Goal: Task Accomplishment & Management: Complete application form

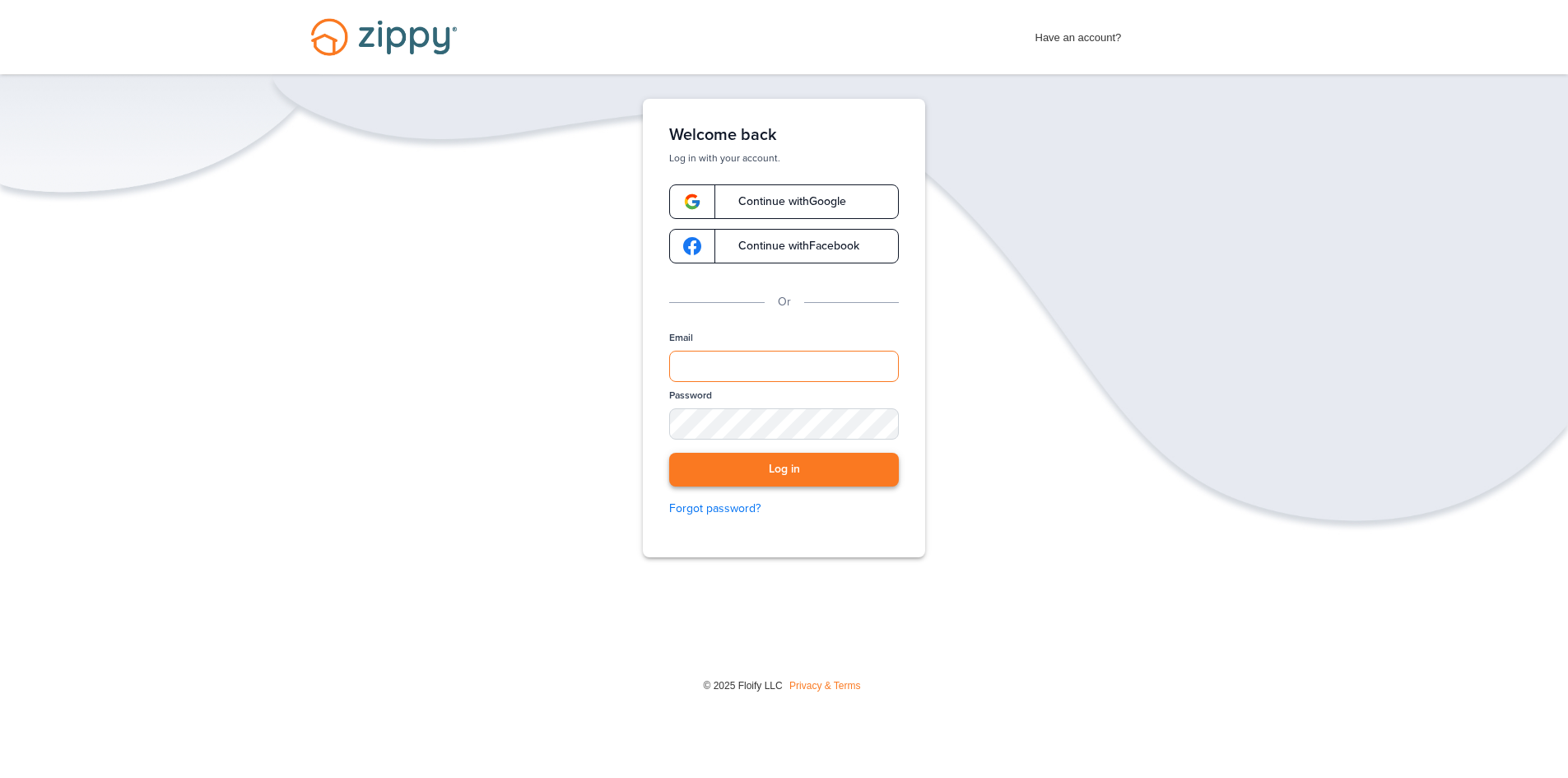
type input "**********"
click at [830, 454] on button "Log in" at bounding box center [784, 469] width 230 height 34
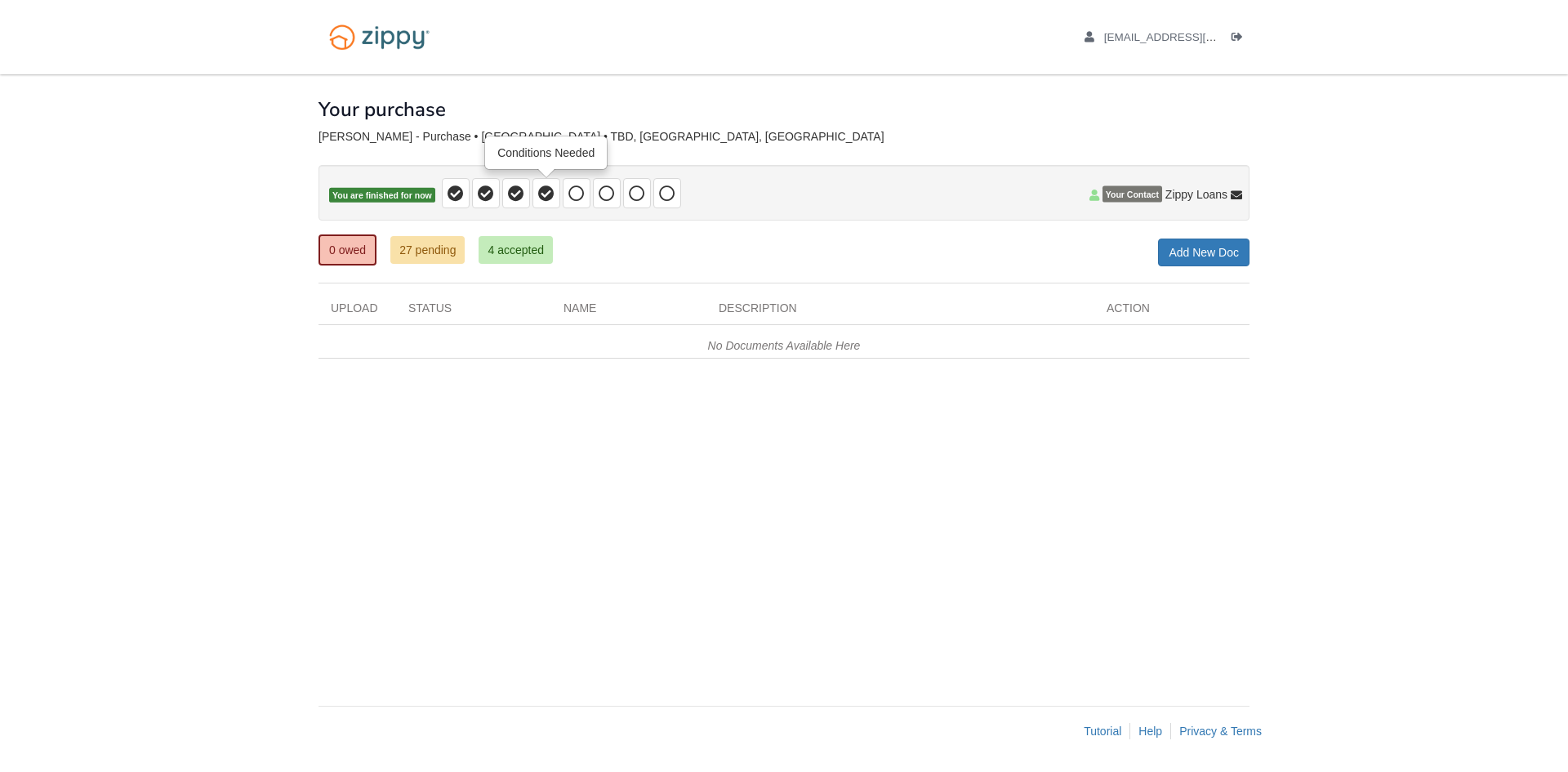
click at [539, 194] on icon at bounding box center [547, 193] width 16 height 16
click at [510, 198] on icon at bounding box center [516, 193] width 16 height 16
click at [488, 198] on icon at bounding box center [486, 193] width 16 height 16
click at [454, 198] on icon at bounding box center [456, 193] width 16 height 16
click at [447, 246] on link "27 pending" at bounding box center [427, 250] width 75 height 28
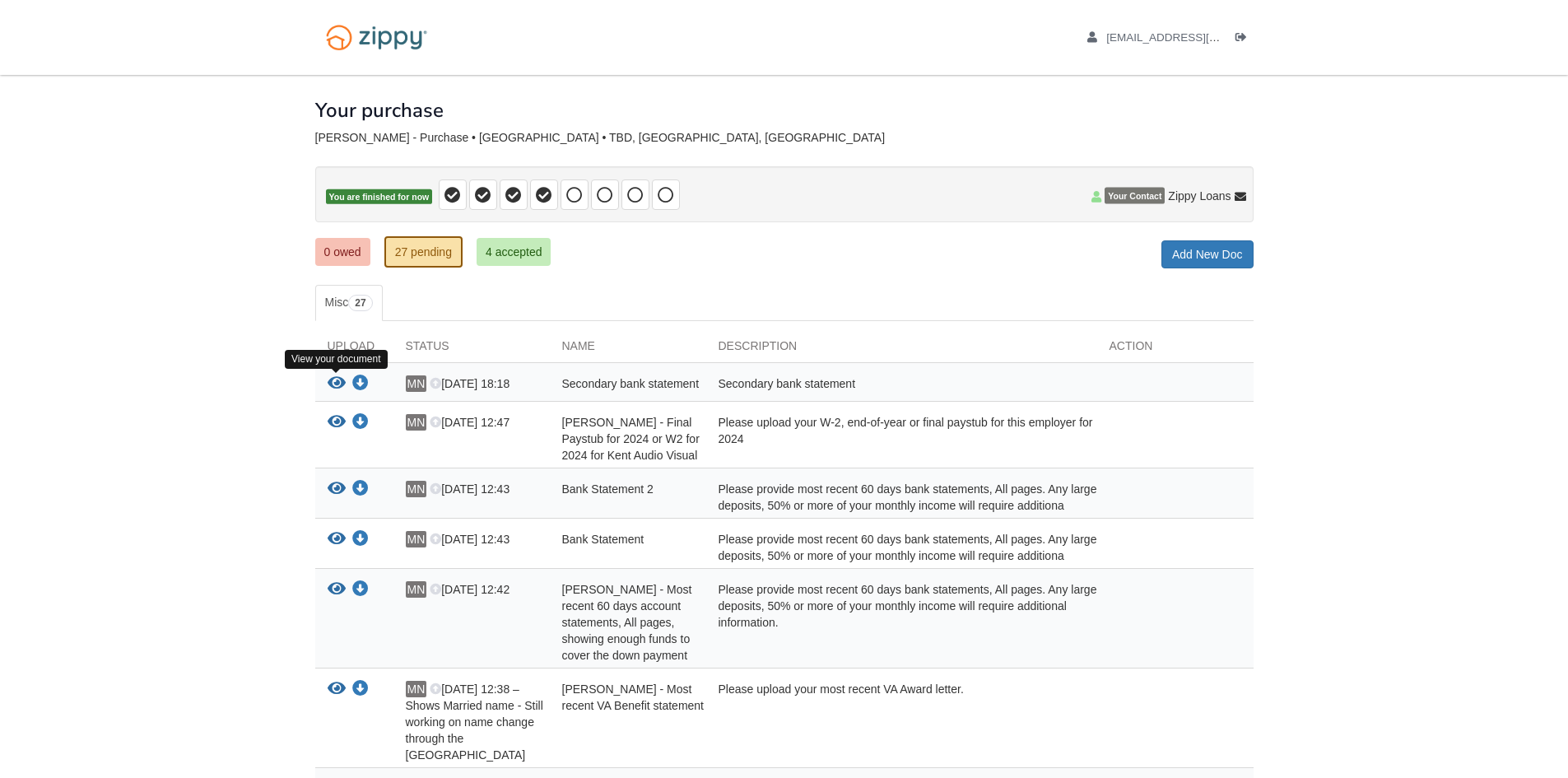
click at [339, 385] on icon "View Secondary bank statement" at bounding box center [337, 383] width 18 height 17
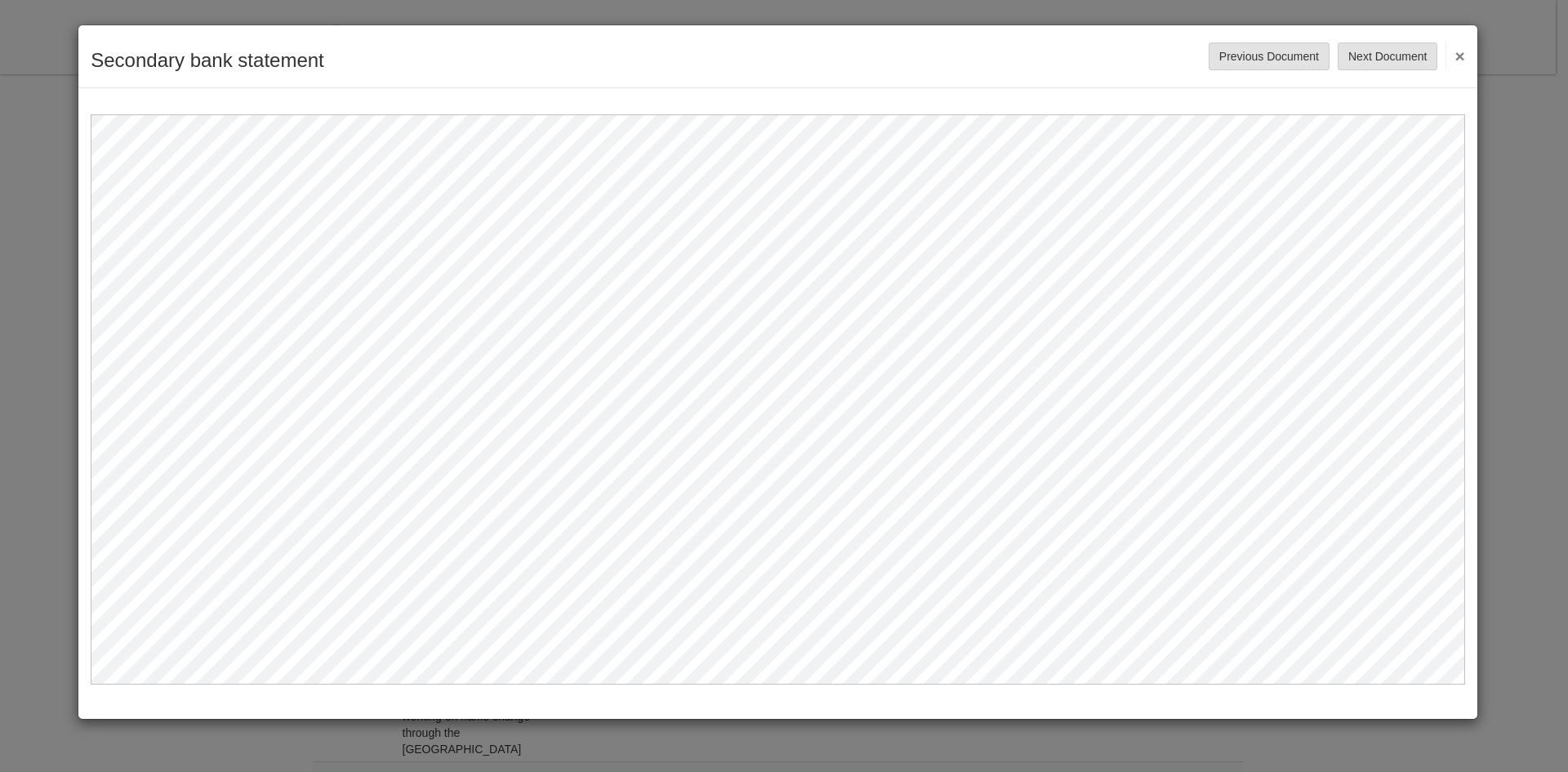
click at [1461, 59] on button "×" at bounding box center [1455, 56] width 19 height 30
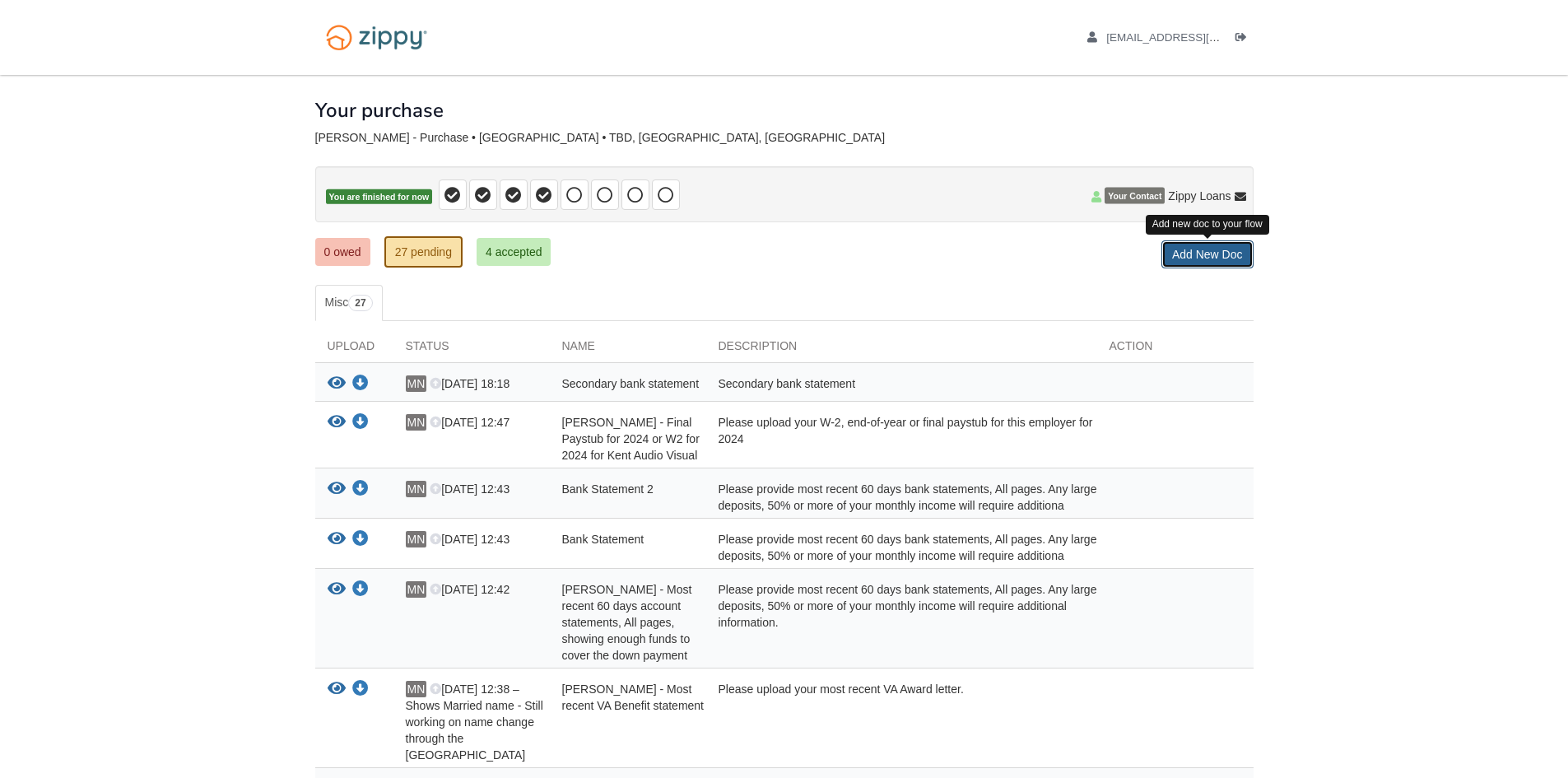
click at [1186, 255] on link "Add New Doc" at bounding box center [1208, 254] width 93 height 28
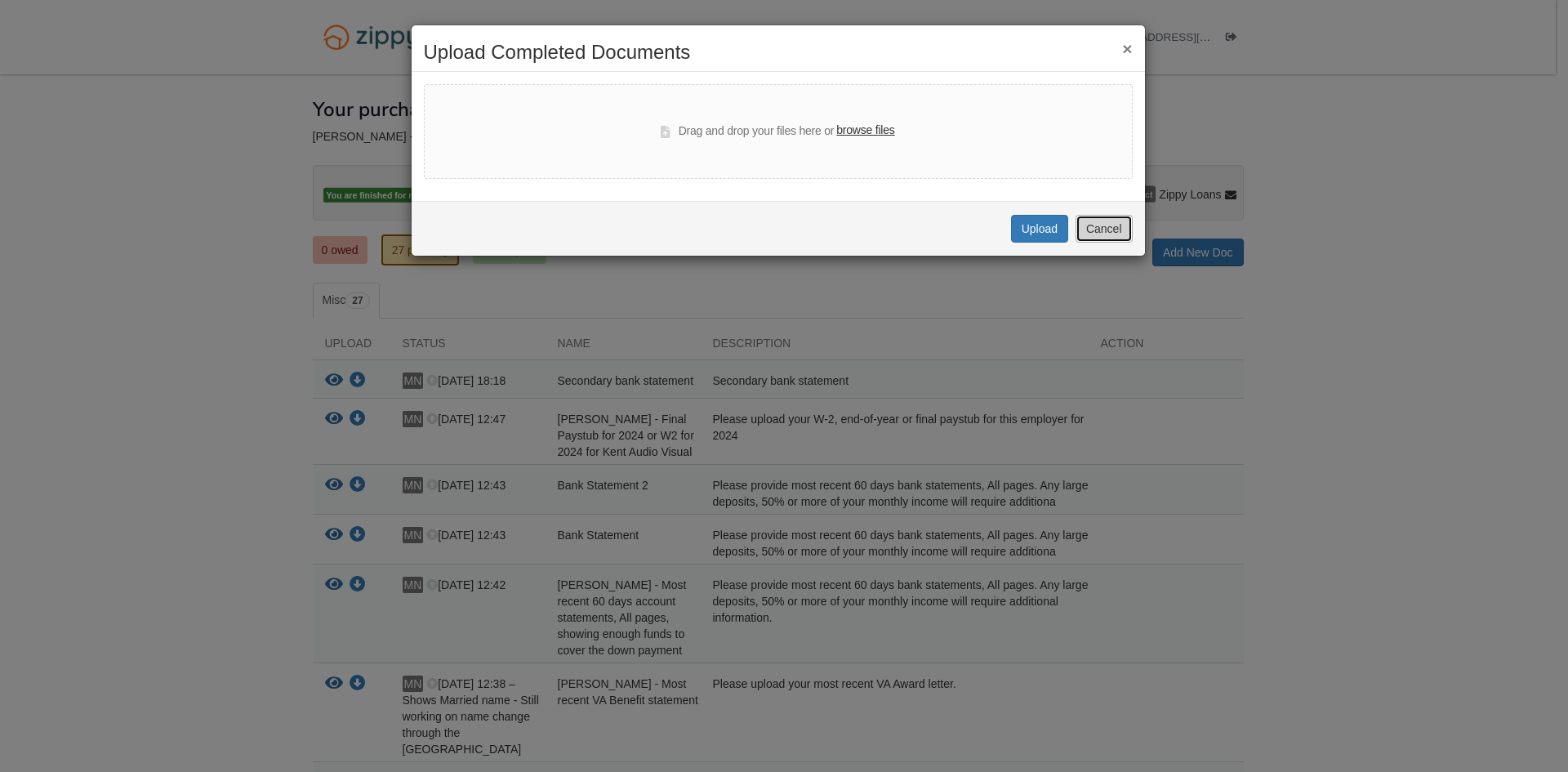
click at [1105, 231] on button "Cancel" at bounding box center [1104, 229] width 57 height 28
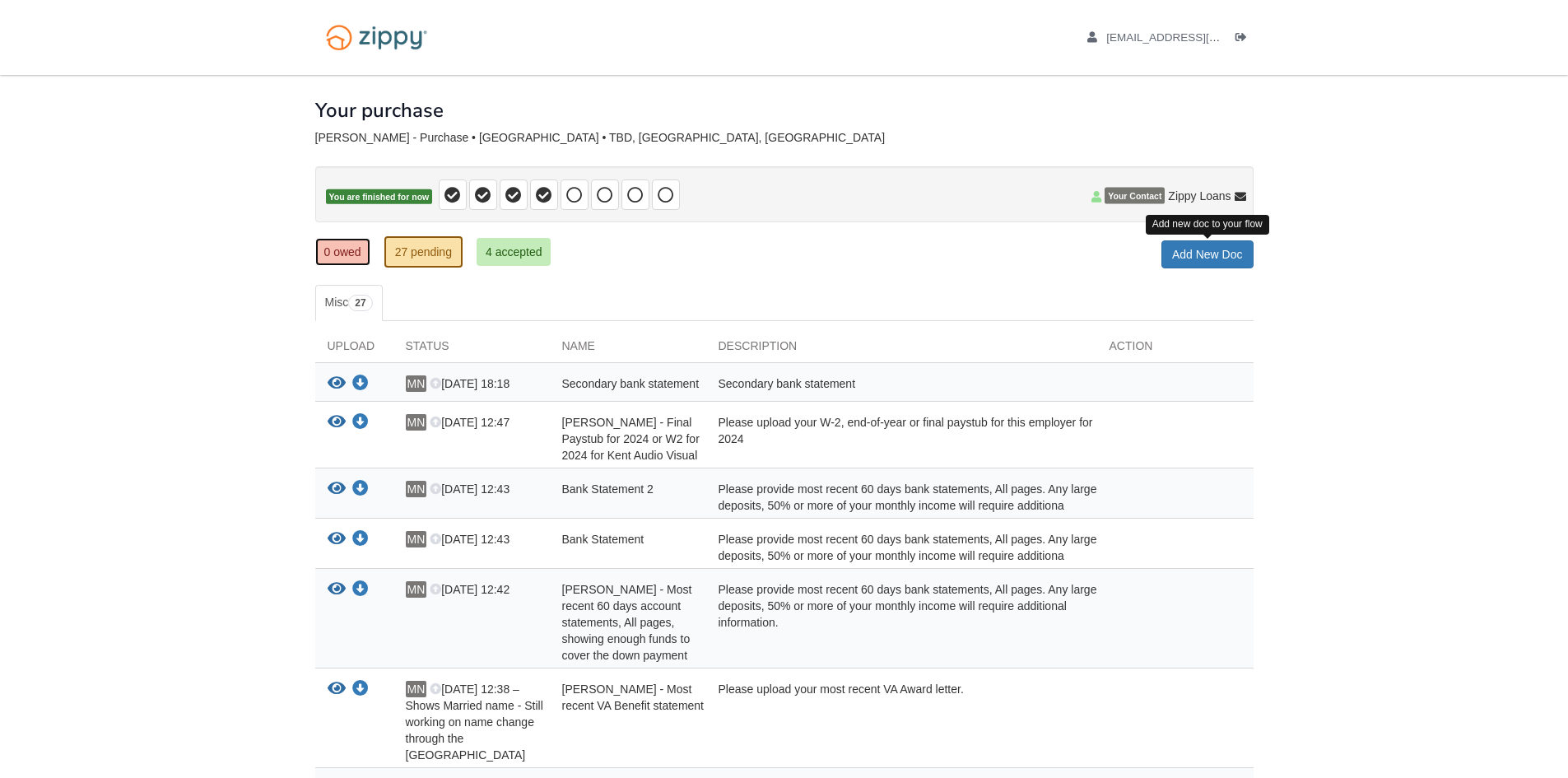
click at [318, 245] on link "0 owed" at bounding box center [343, 252] width 55 height 28
